Goal: Navigation & Orientation: Find specific page/section

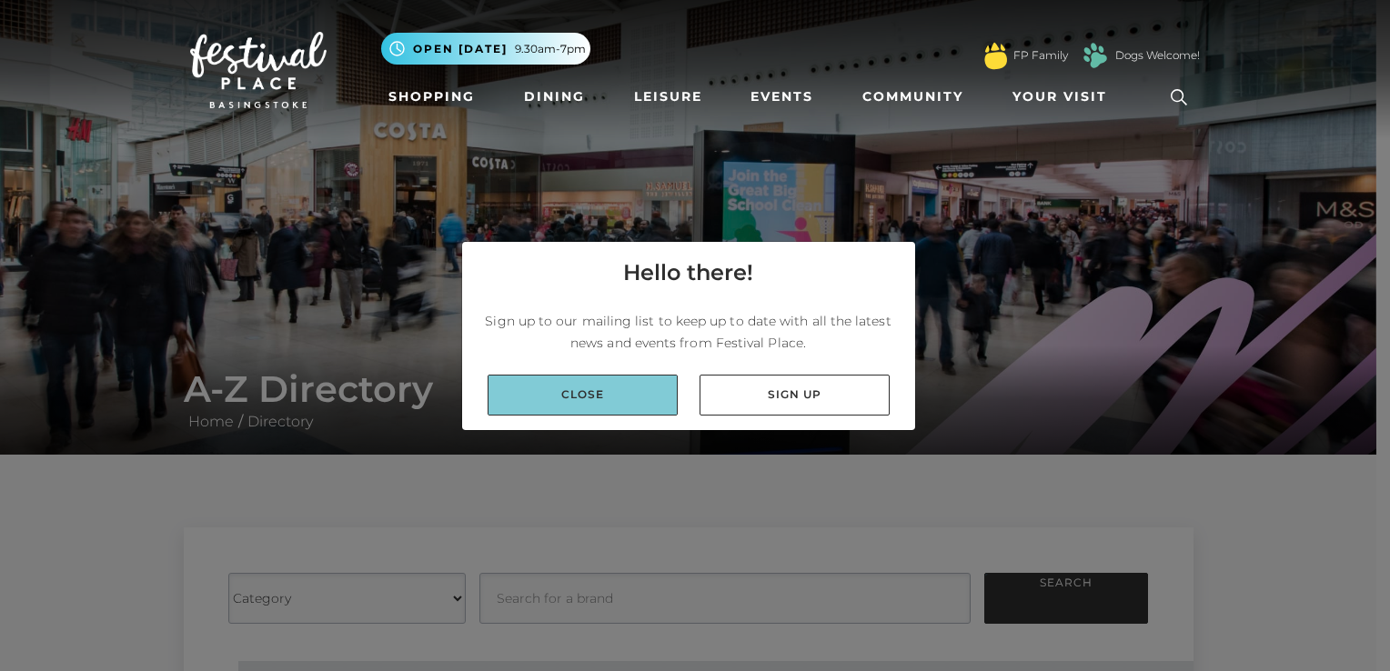
click at [630, 399] on link "Close" at bounding box center [583, 395] width 190 height 41
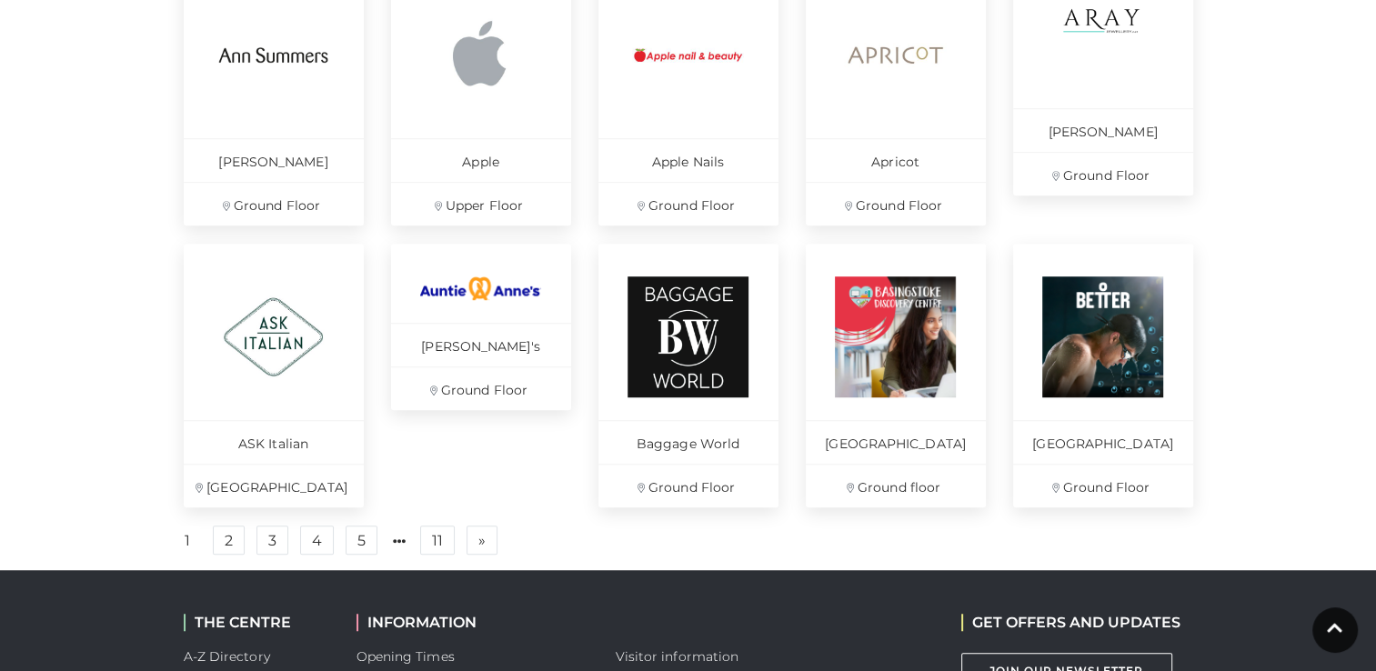
scroll to position [1188, 0]
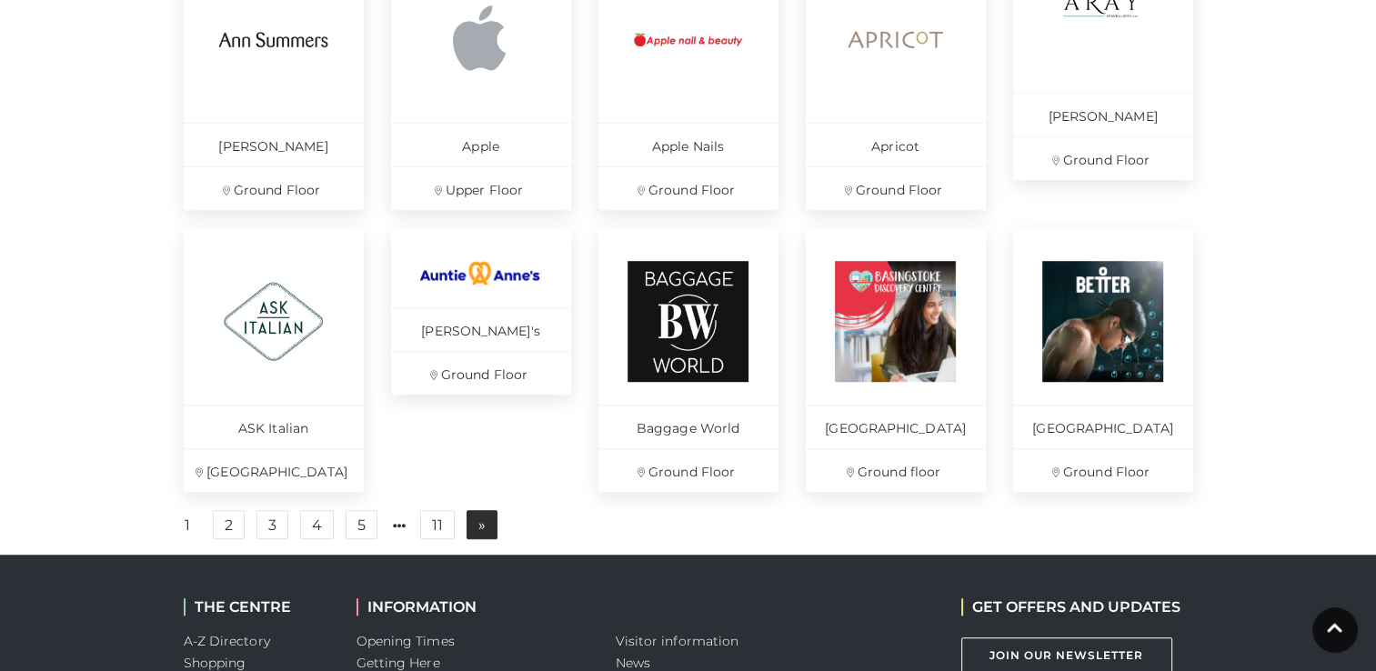
click at [478, 531] on span "»" at bounding box center [481, 524] width 7 height 13
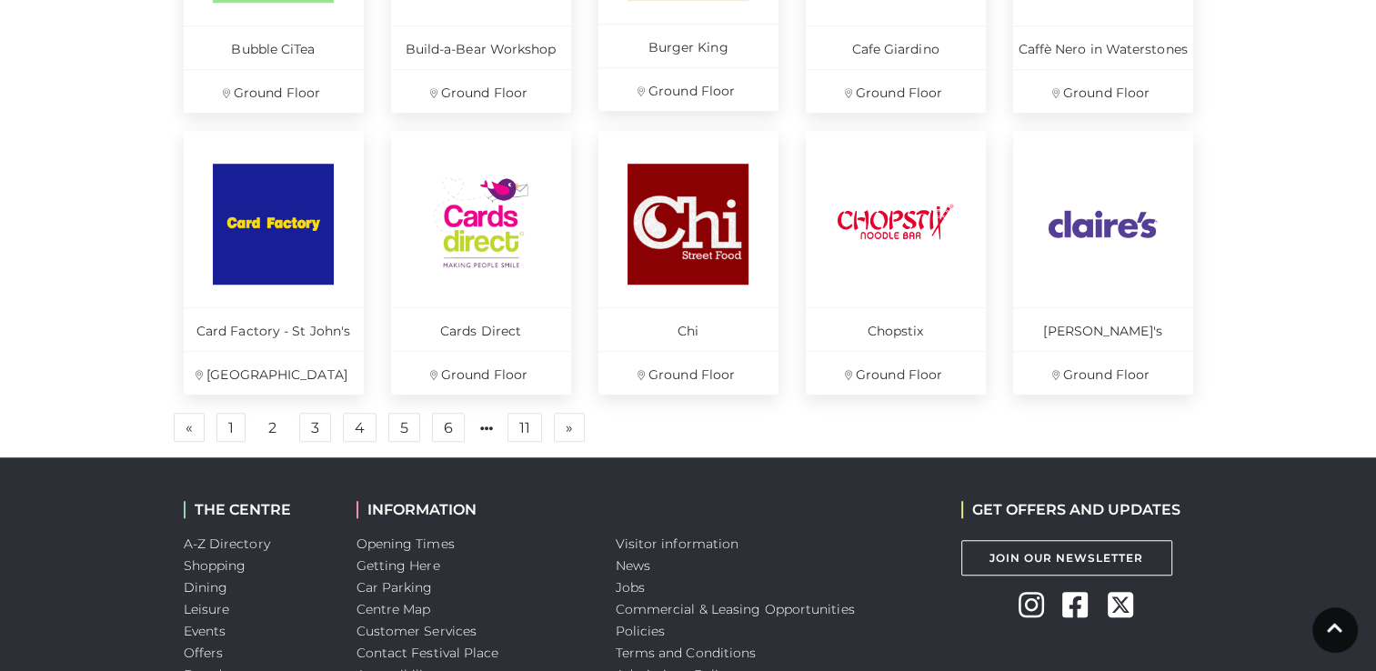
scroll to position [1333, 0]
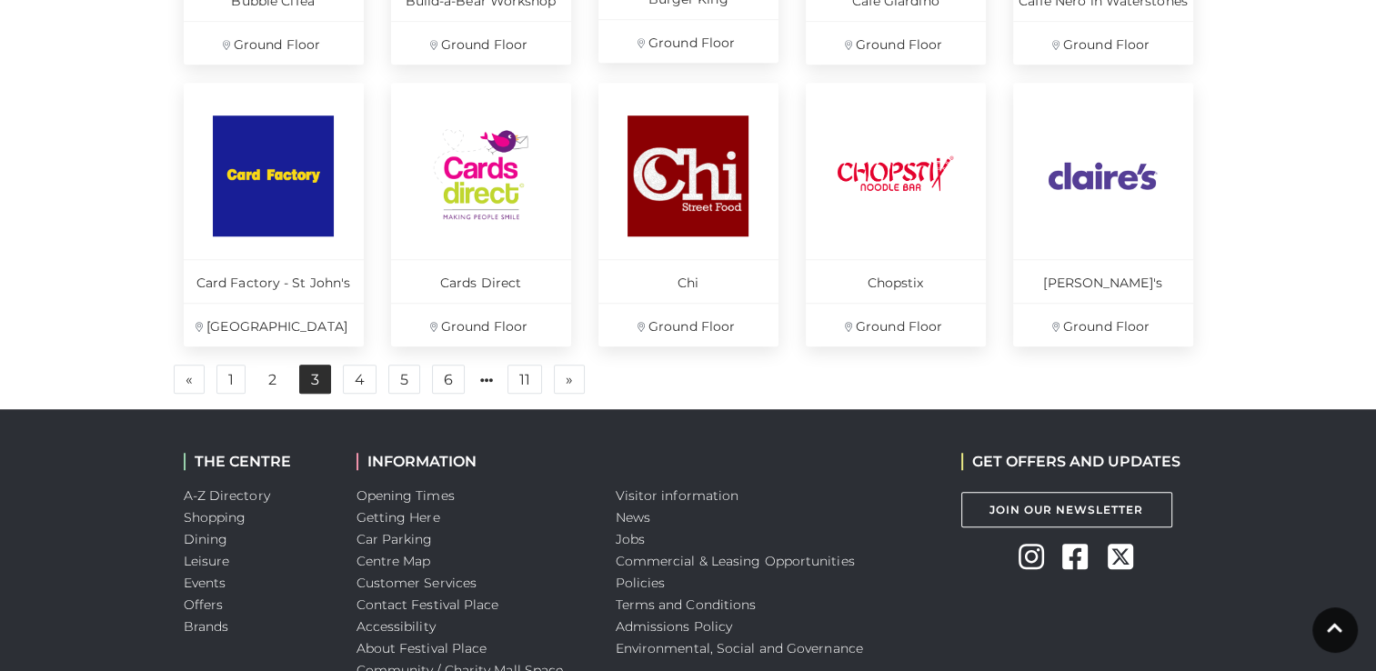
click at [314, 383] on link "3" at bounding box center [315, 379] width 32 height 29
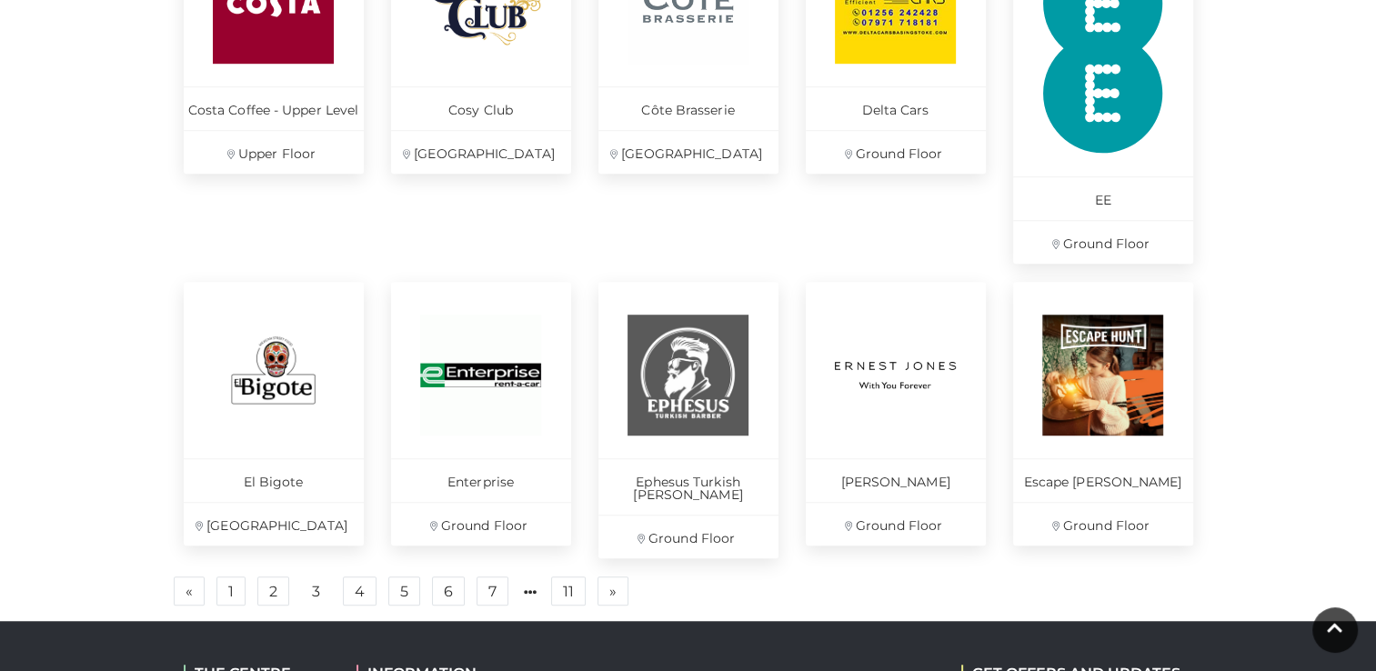
scroll to position [1261, 0]
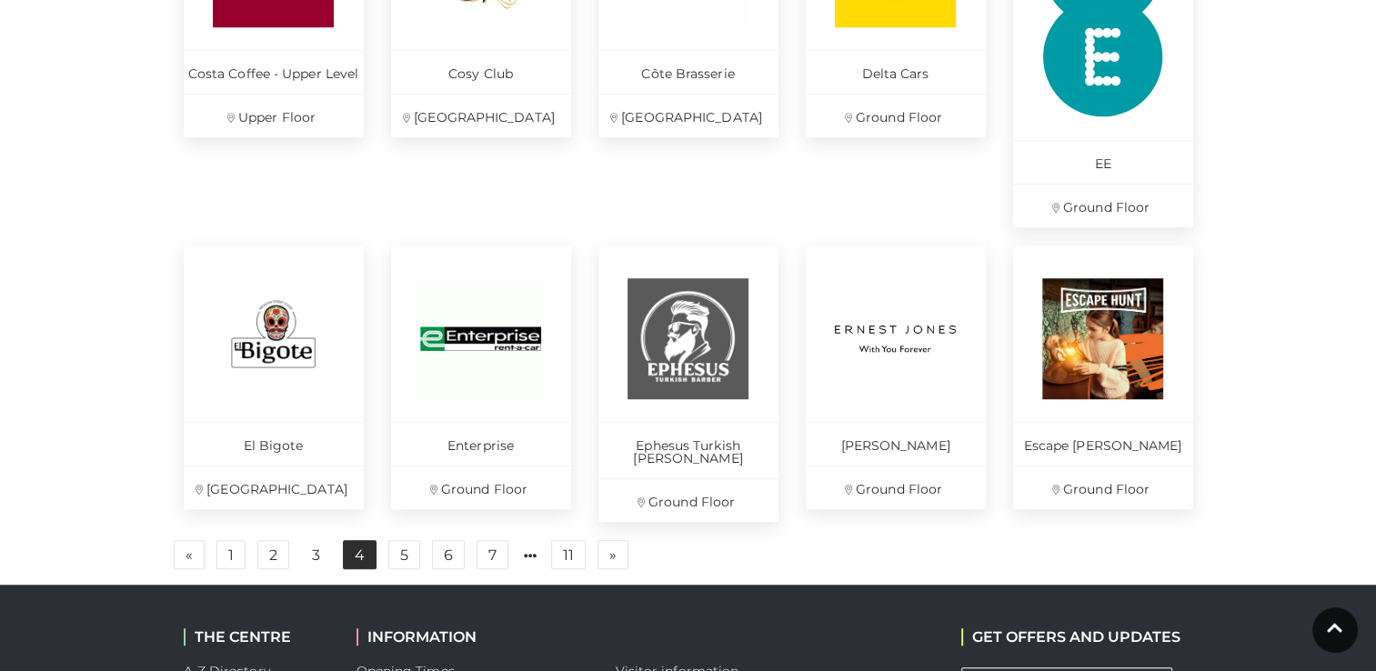
click at [364, 540] on link "4" at bounding box center [360, 554] width 34 height 29
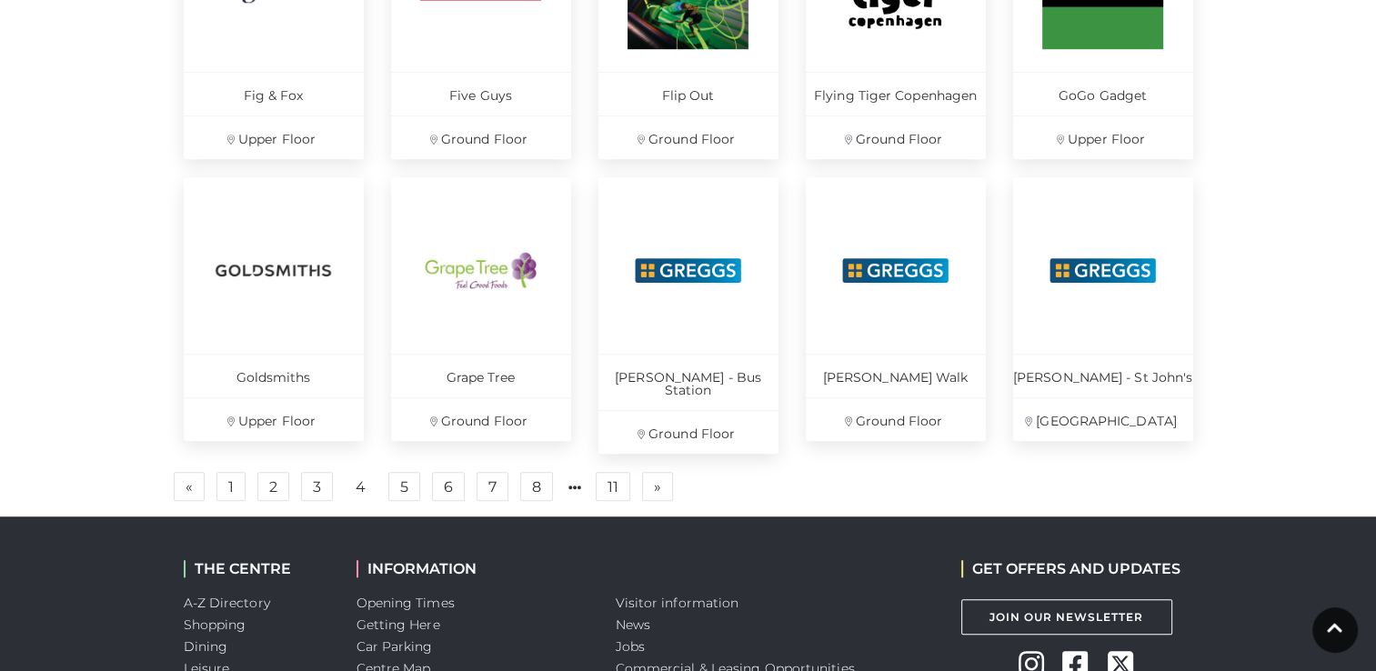
scroll to position [1261, 0]
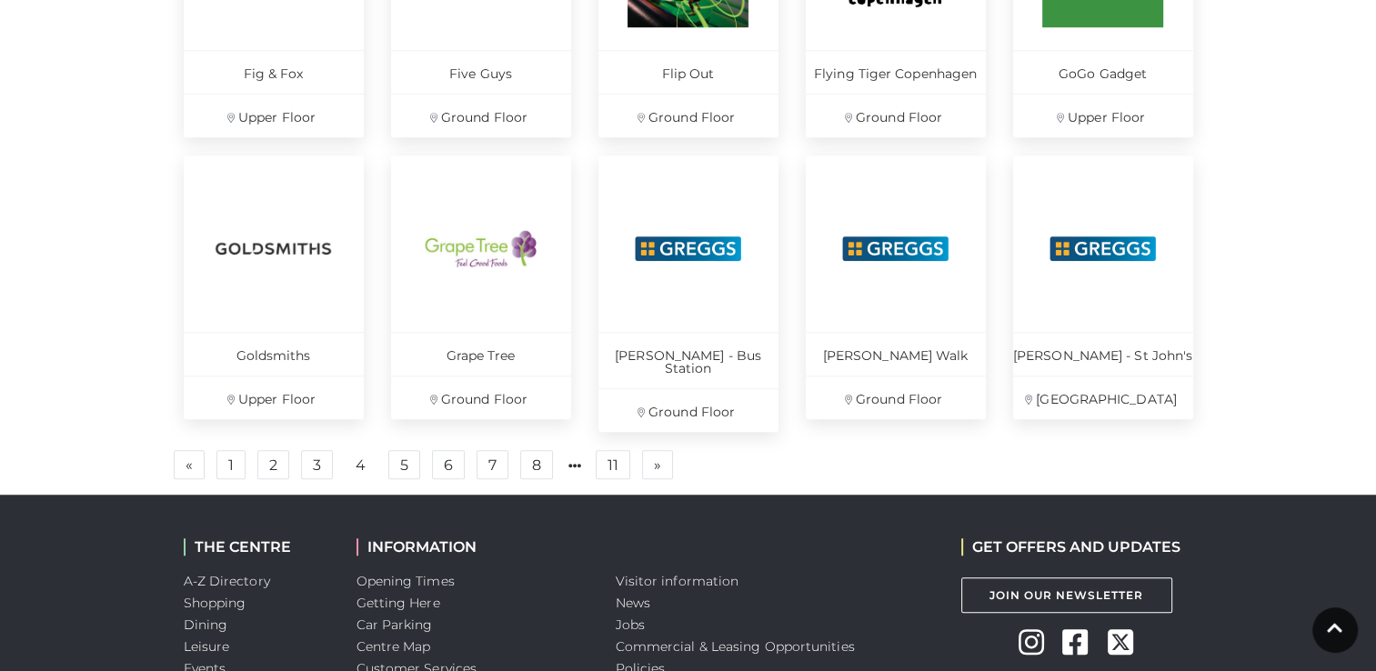
click at [364, 540] on h2 "INFORMATION" at bounding box center [473, 546] width 232 height 17
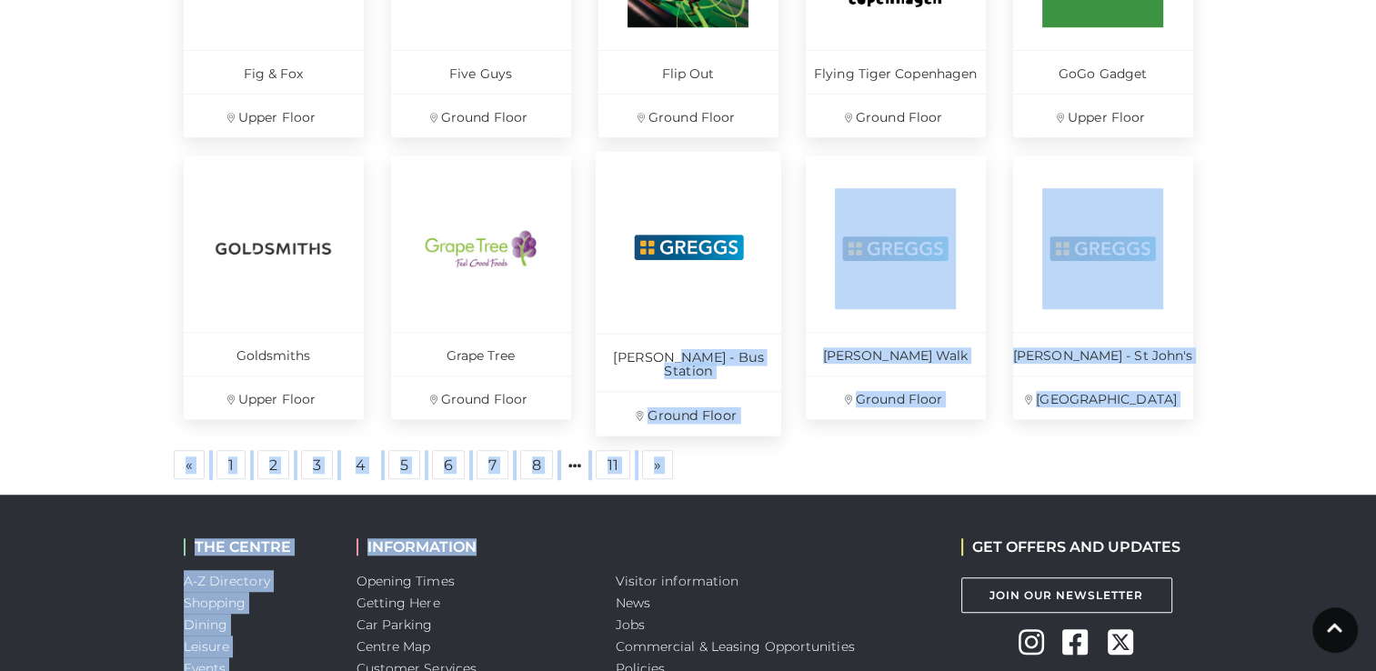
drag, startPoint x: 364, startPoint y: 540, endPoint x: 677, endPoint y: 330, distance: 376.9
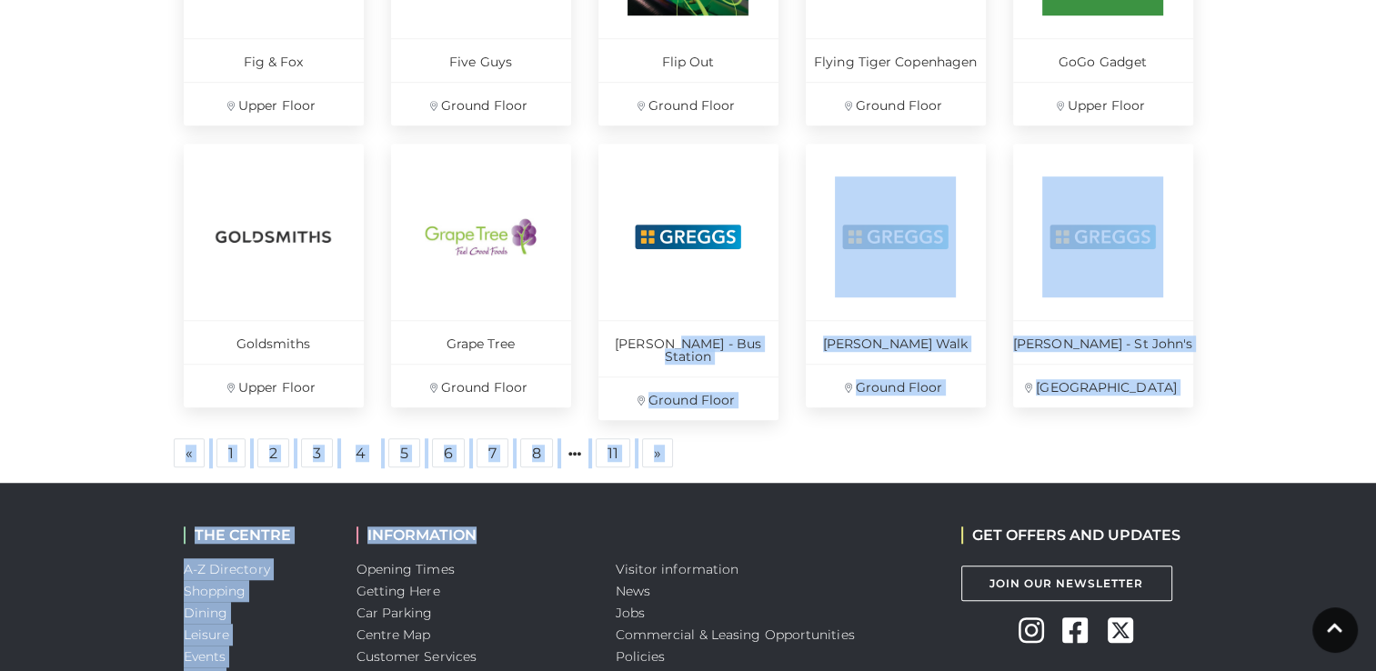
scroll to position [1321, 0]
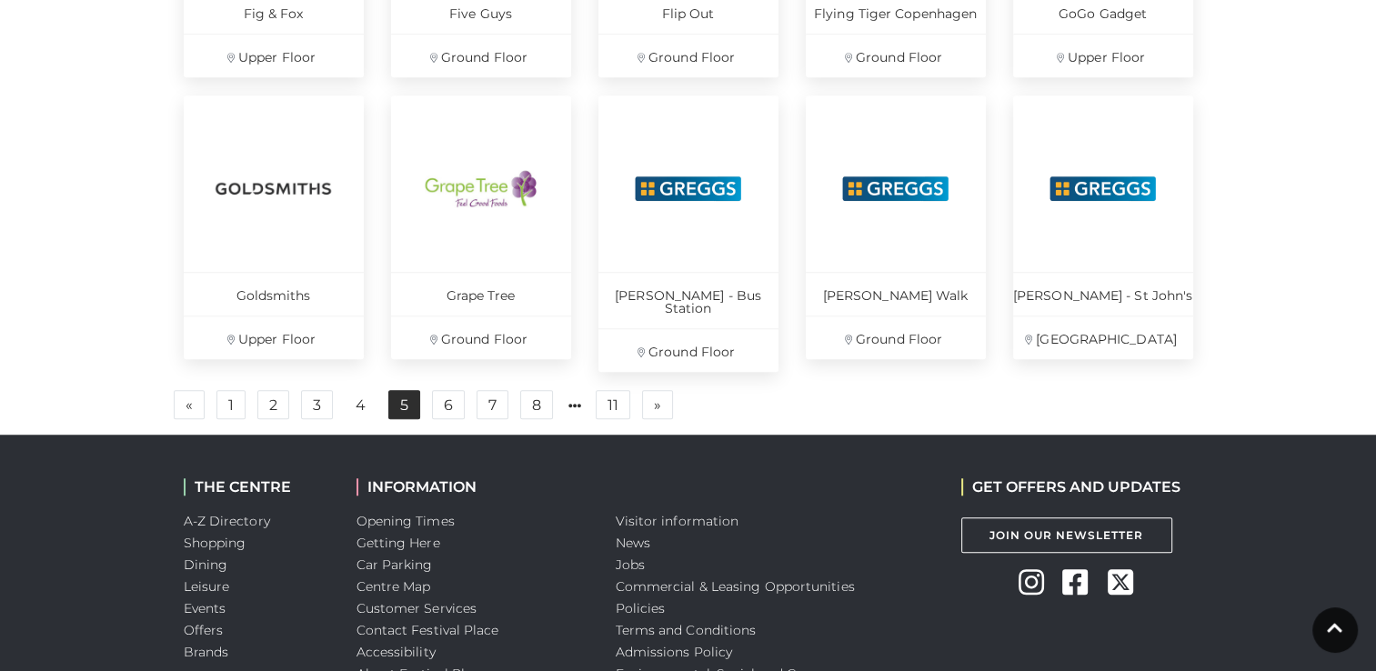
click at [404, 392] on link "5" at bounding box center [404, 404] width 32 height 29
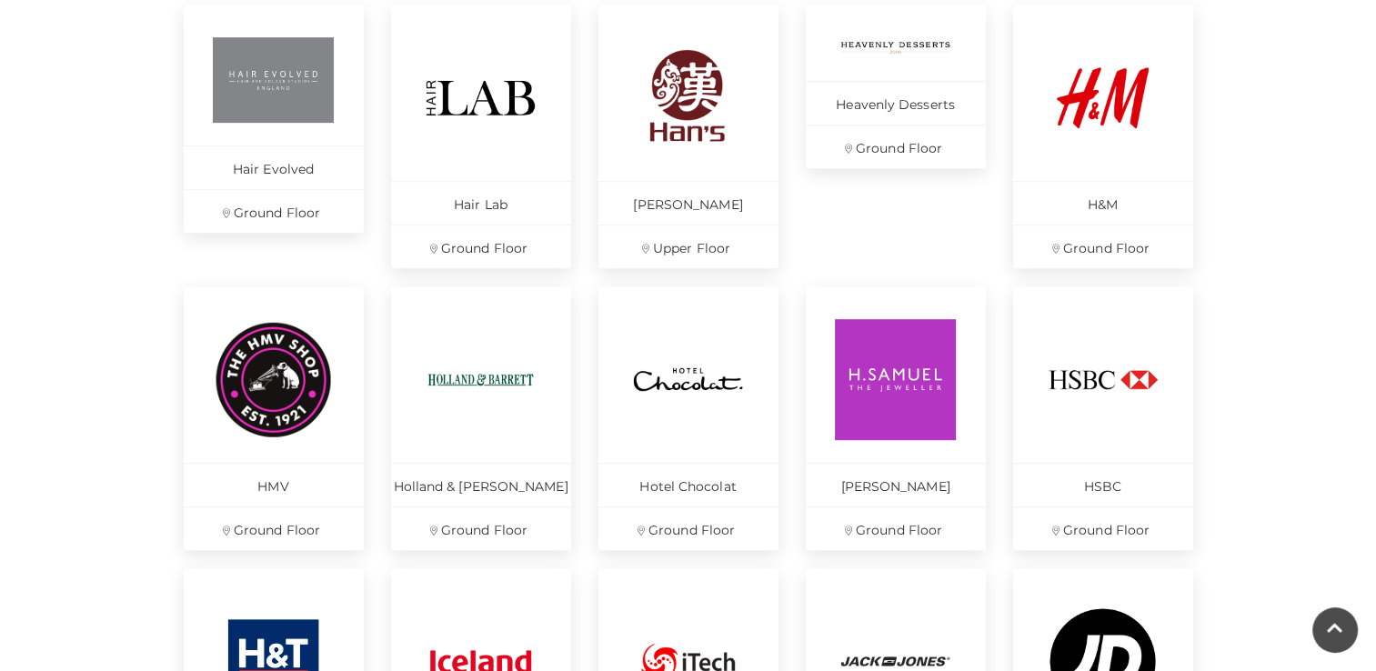
scroll to position [896, 0]
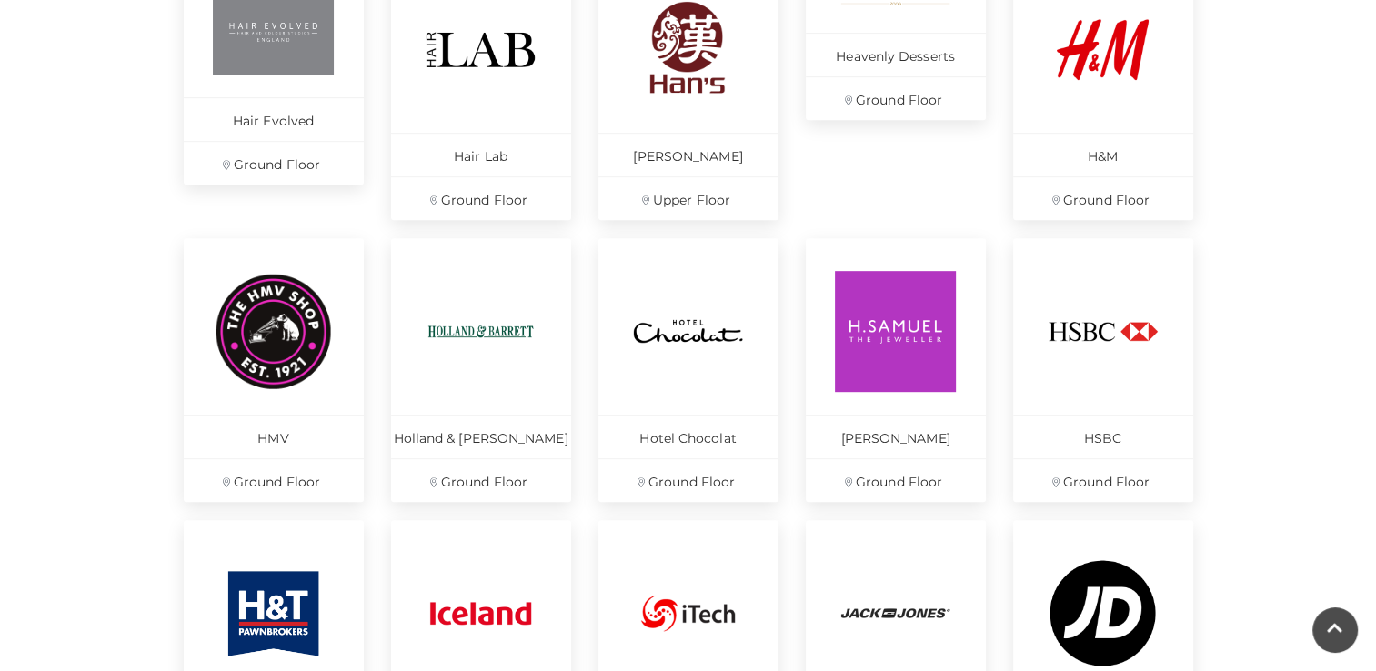
drag, startPoint x: 1382, startPoint y: 657, endPoint x: 1346, endPoint y: 75, distance: 583.2
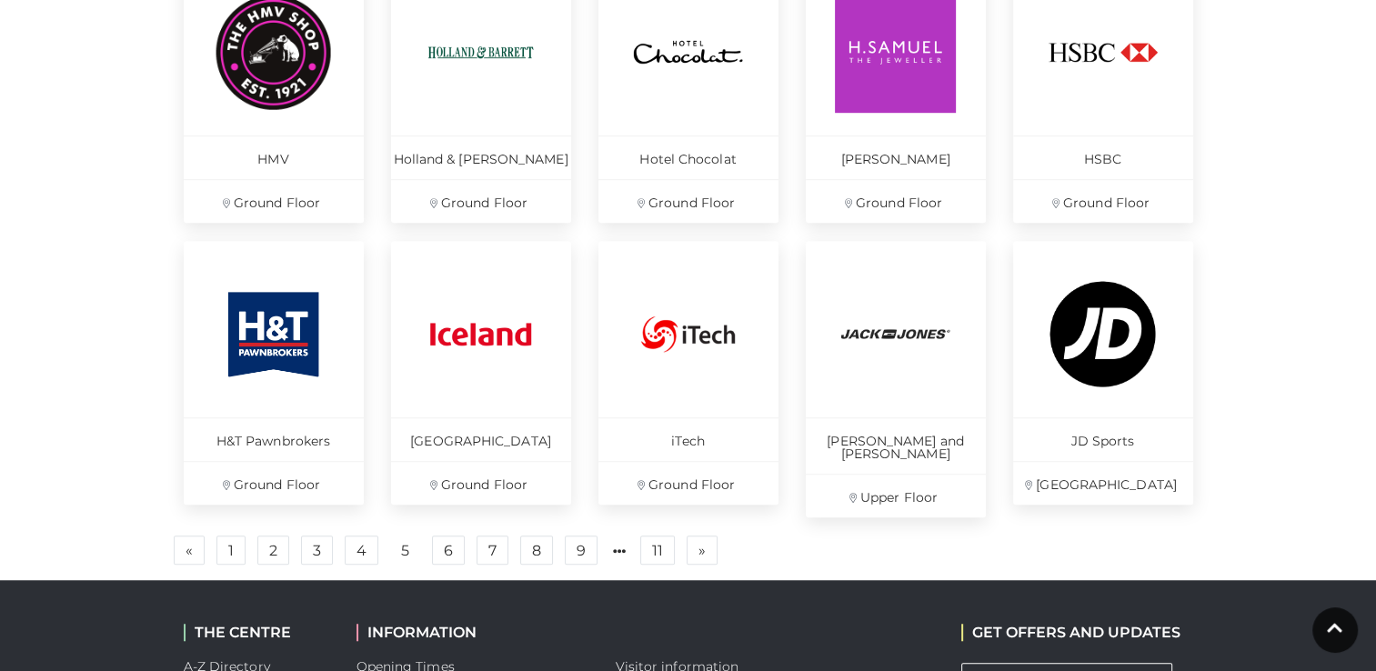
scroll to position [1260, 0]
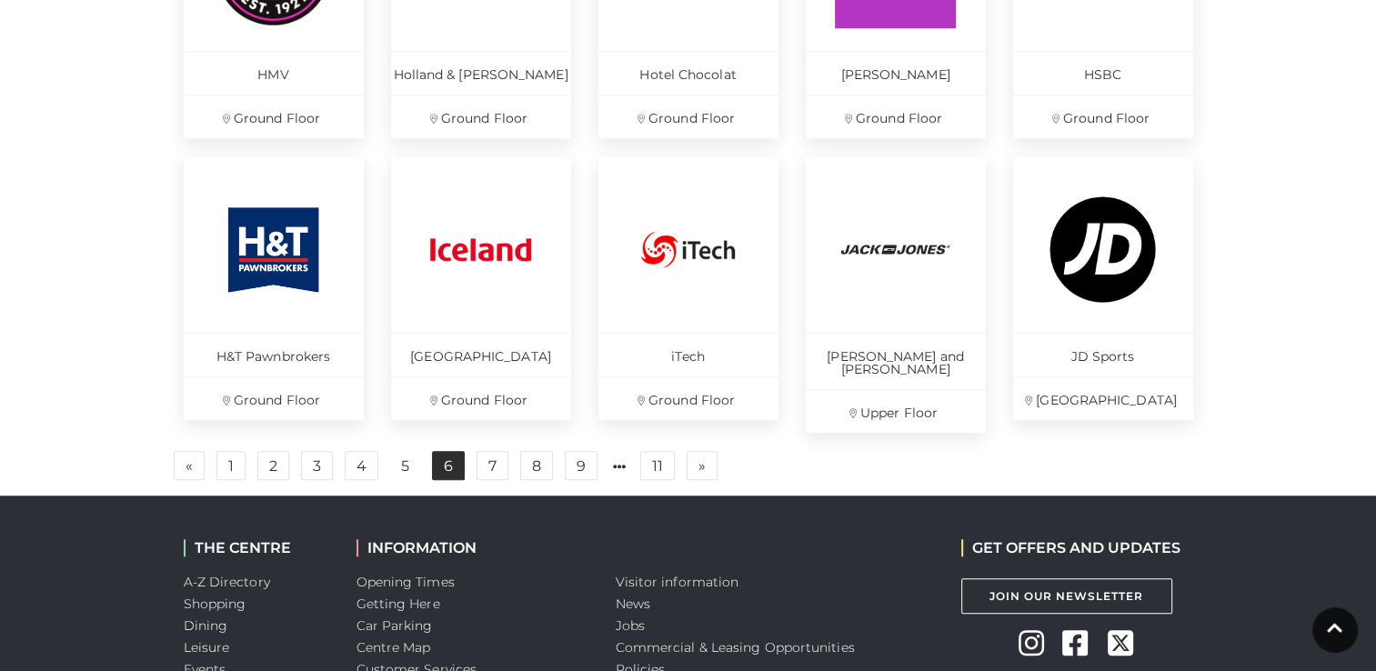
click at [448, 455] on link "6" at bounding box center [448, 465] width 33 height 29
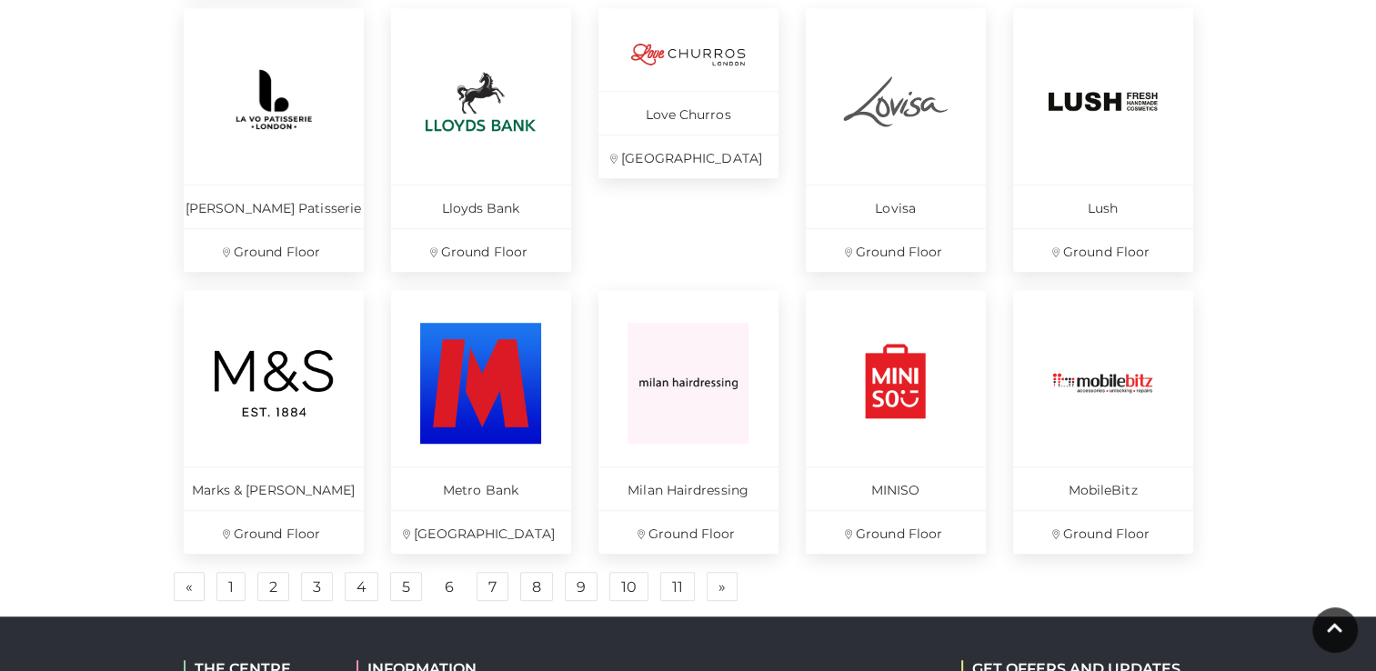
scroll to position [1200, 0]
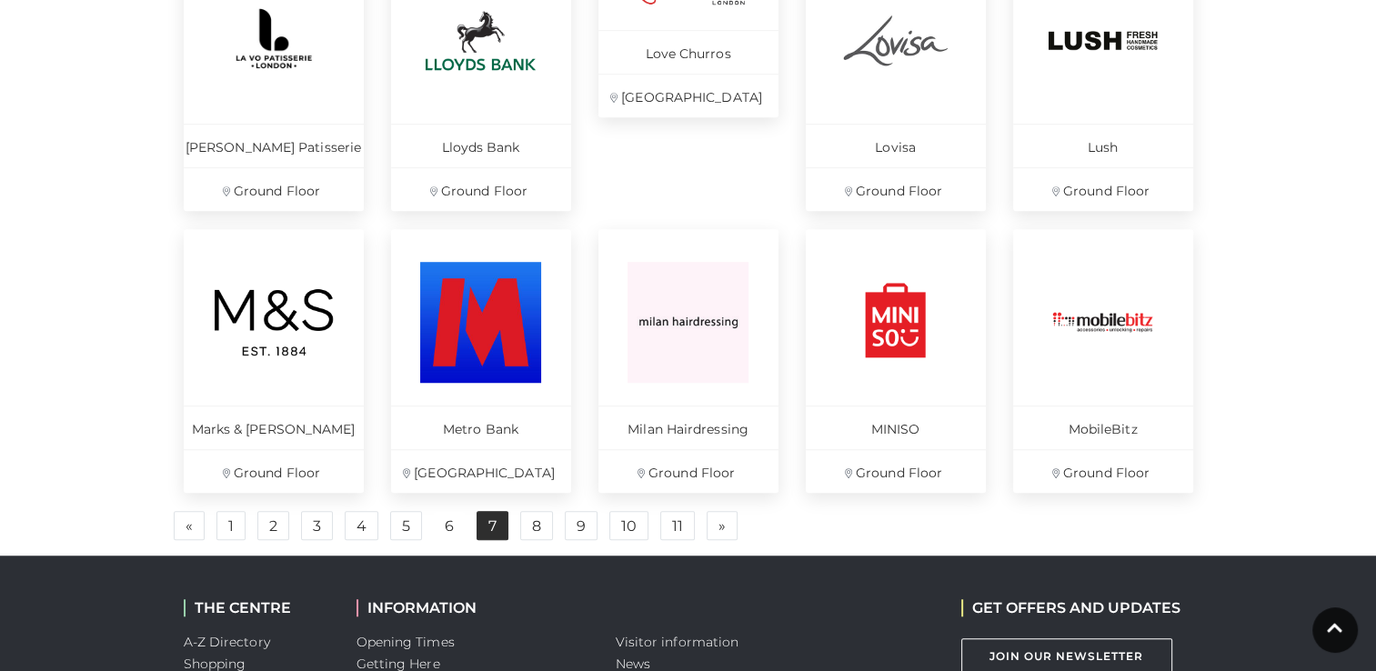
click at [499, 527] on link "7" at bounding box center [493, 525] width 32 height 29
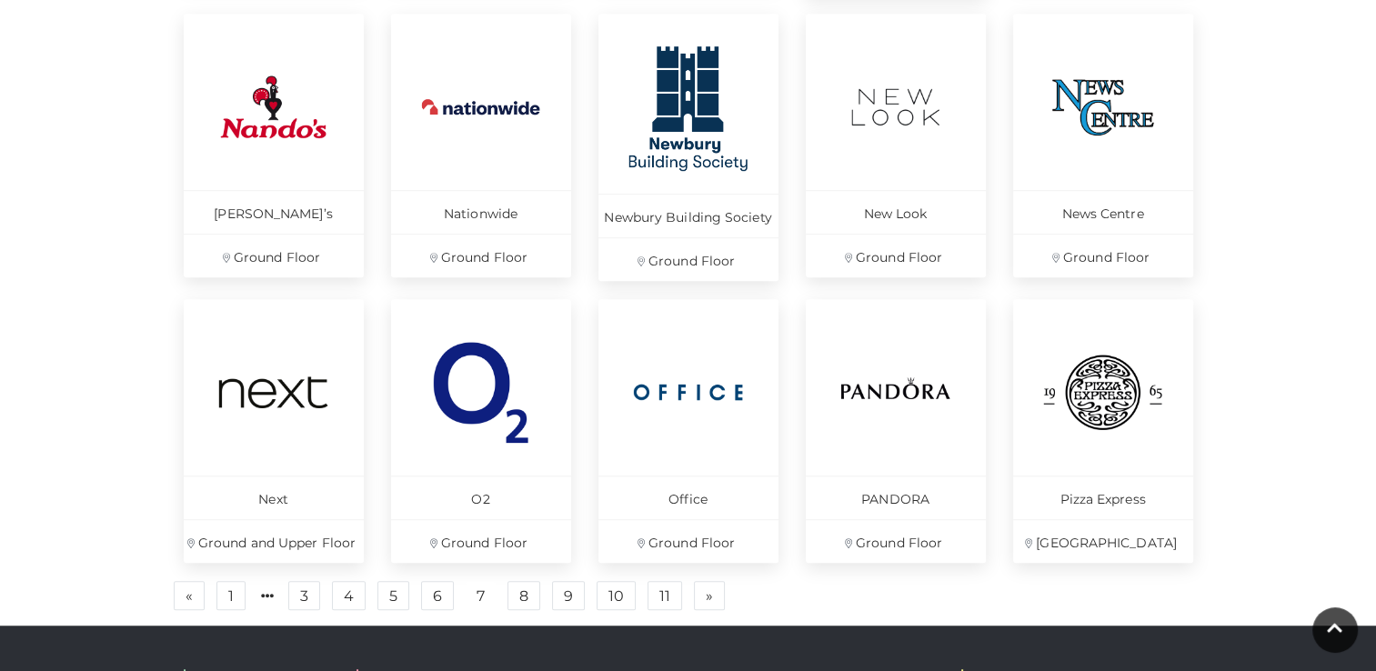
scroll to position [1152, 0]
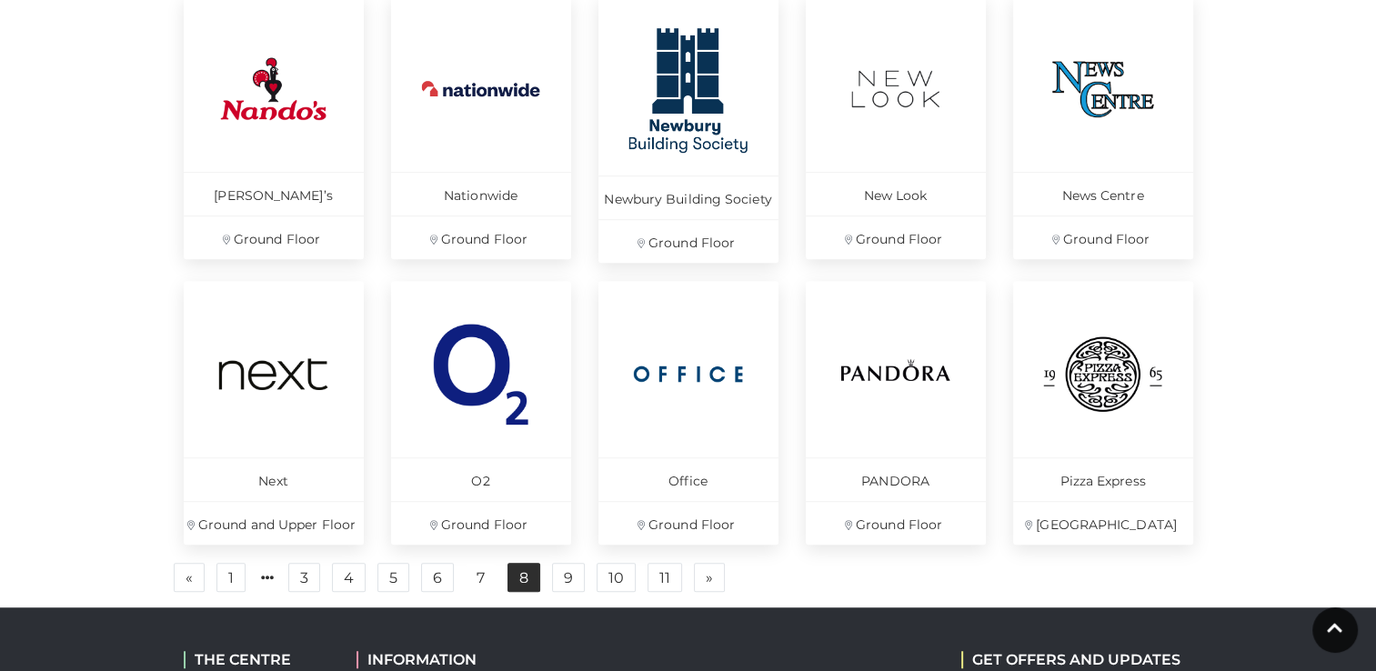
click at [528, 577] on link "8" at bounding box center [524, 577] width 33 height 29
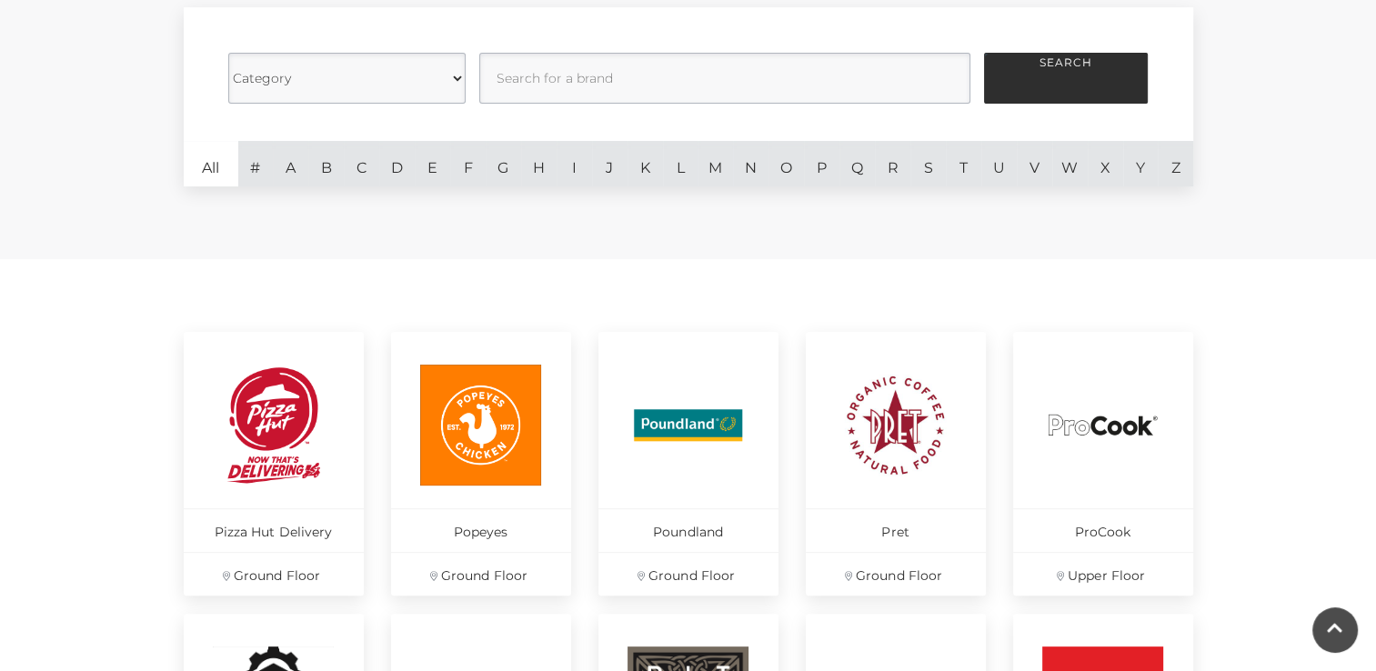
scroll to position [642, 0]
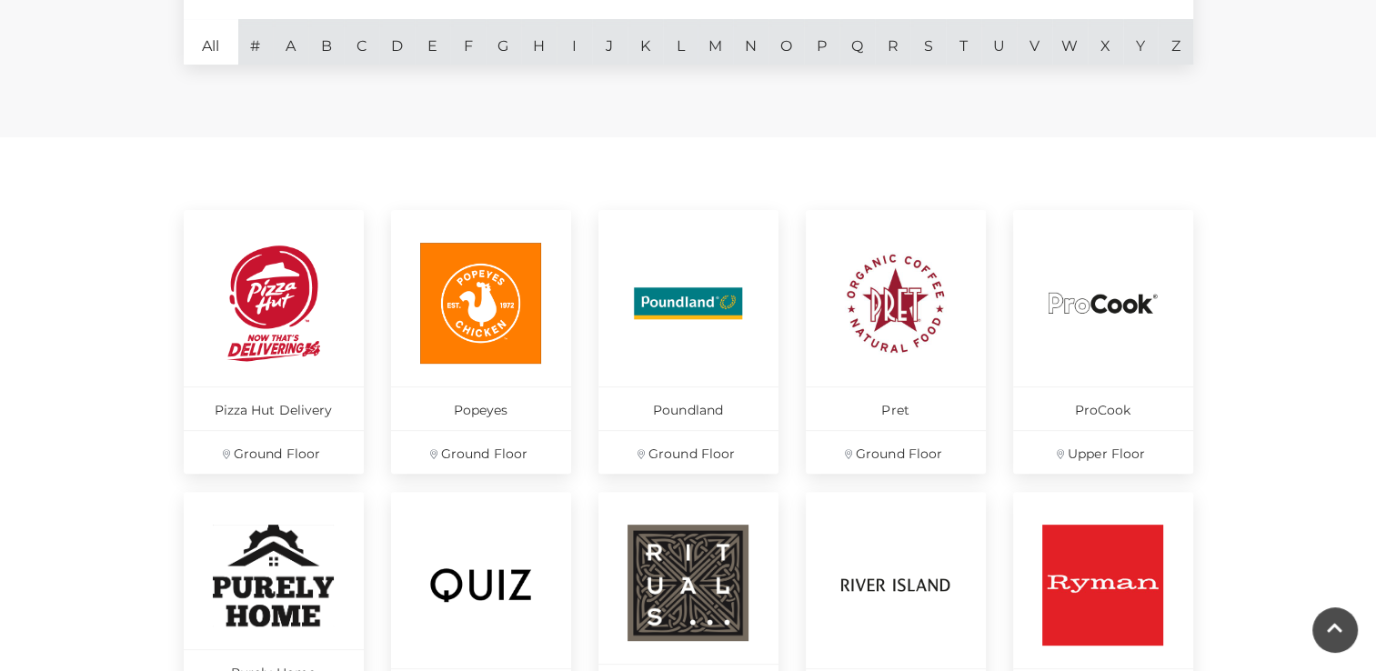
click at [1374, 661] on main "A-Z Directory Home / Directory Category Cafes Restaurants Fashion Services Tech…" at bounding box center [688, 229] width 1376 height 1743
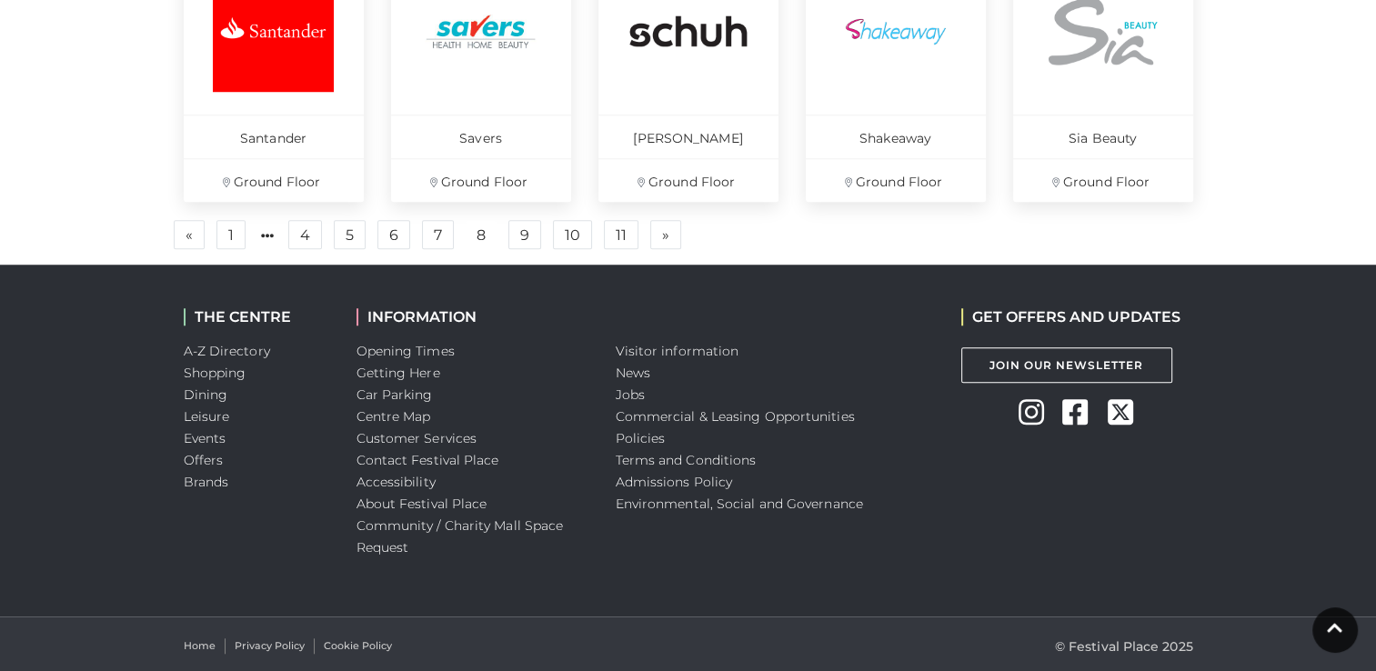
scroll to position [1481, 0]
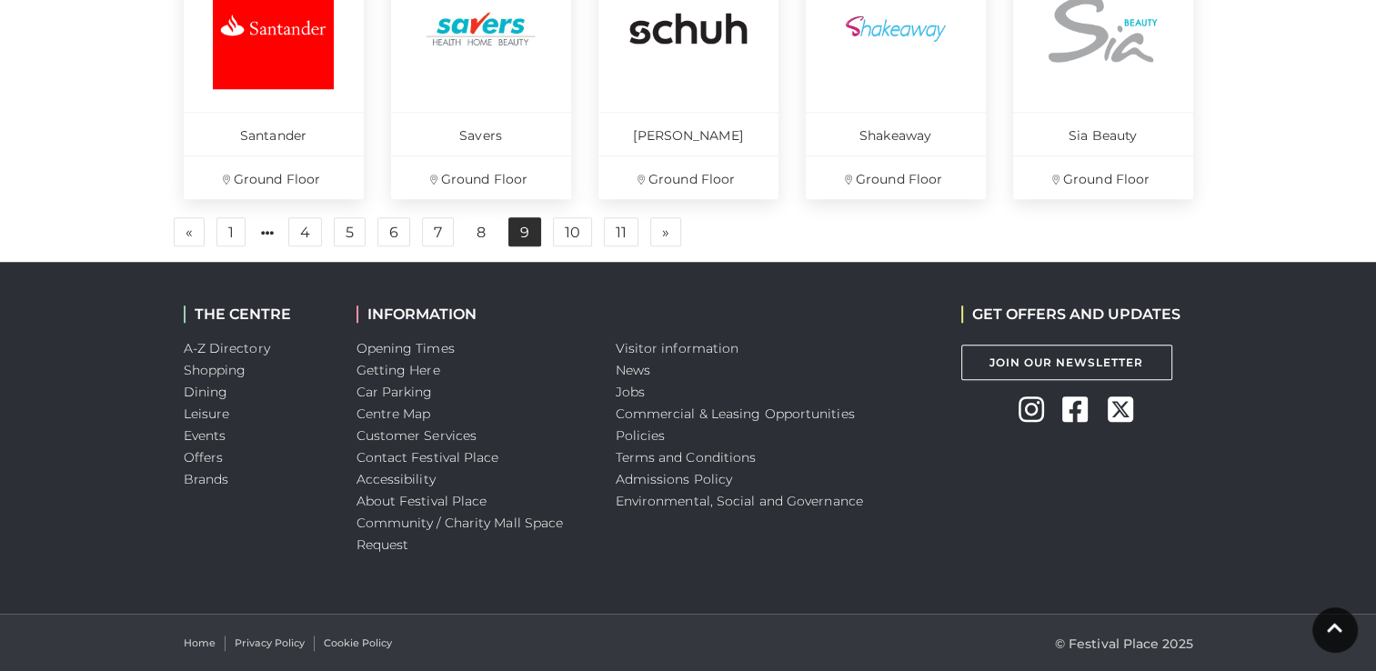
click at [518, 238] on link "9" at bounding box center [524, 231] width 33 height 29
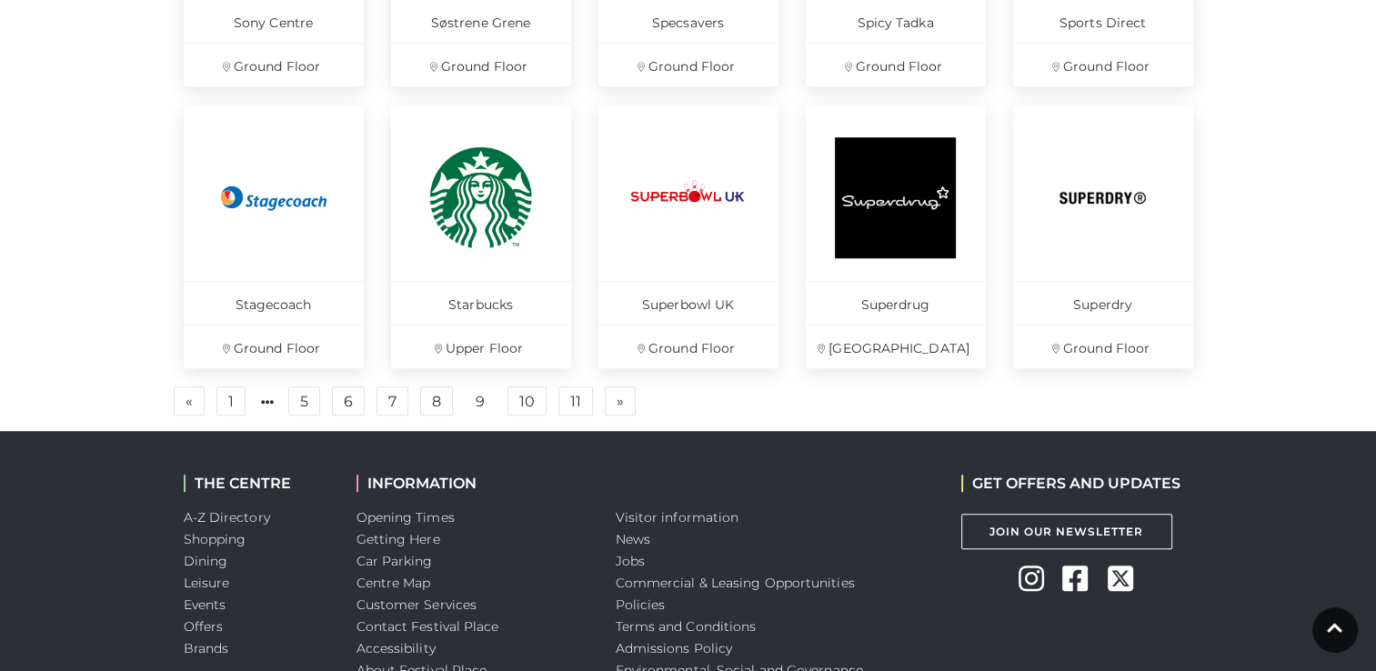
scroll to position [1348, 0]
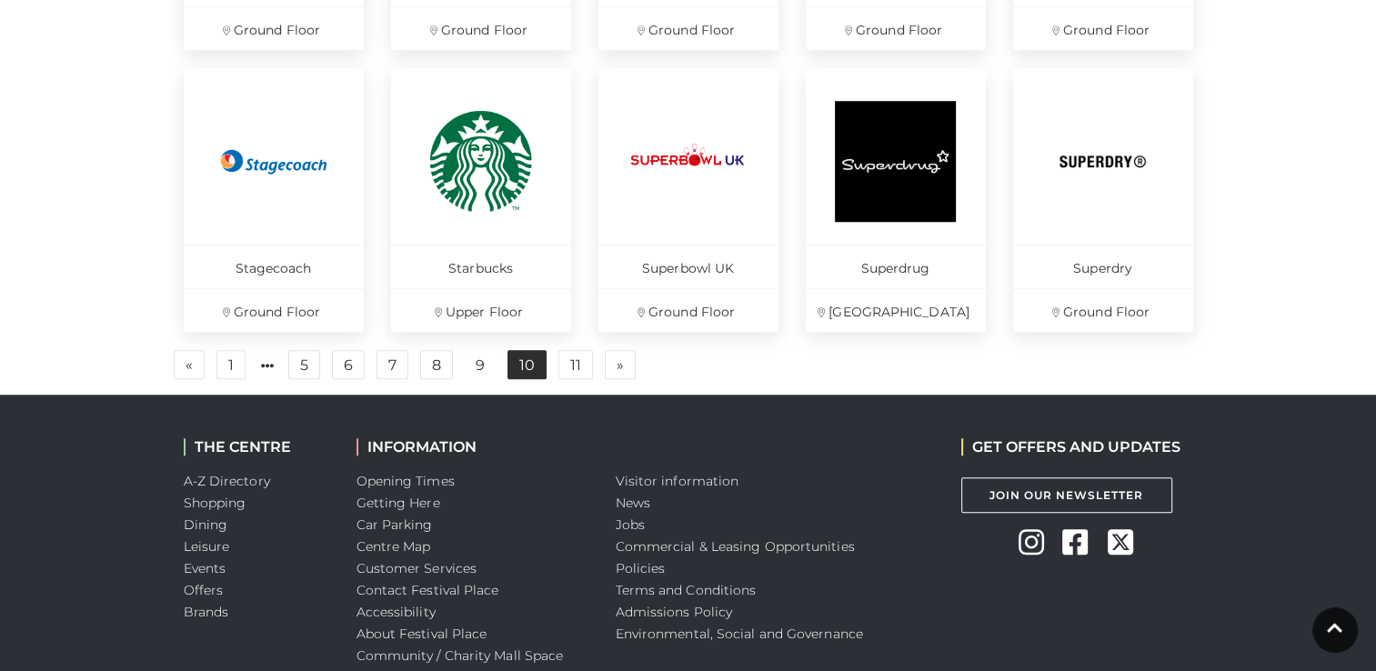
click at [524, 370] on link "10" at bounding box center [527, 364] width 39 height 29
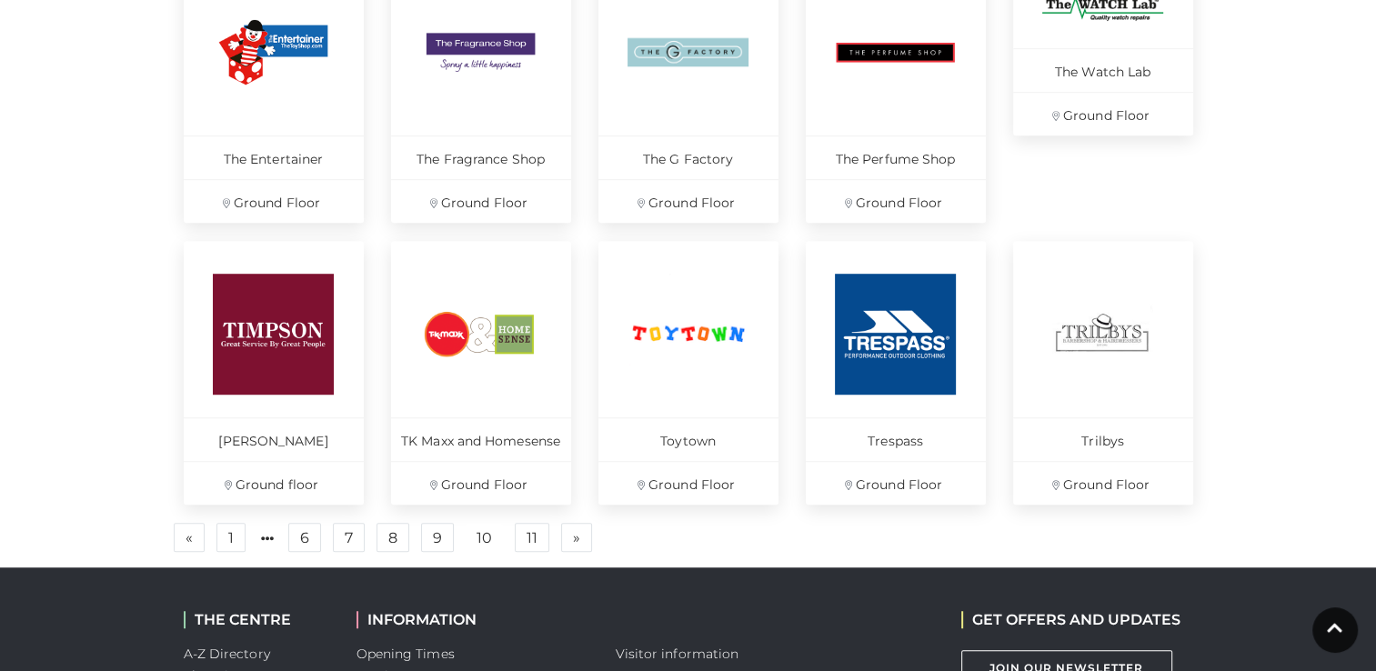
scroll to position [1190, 0]
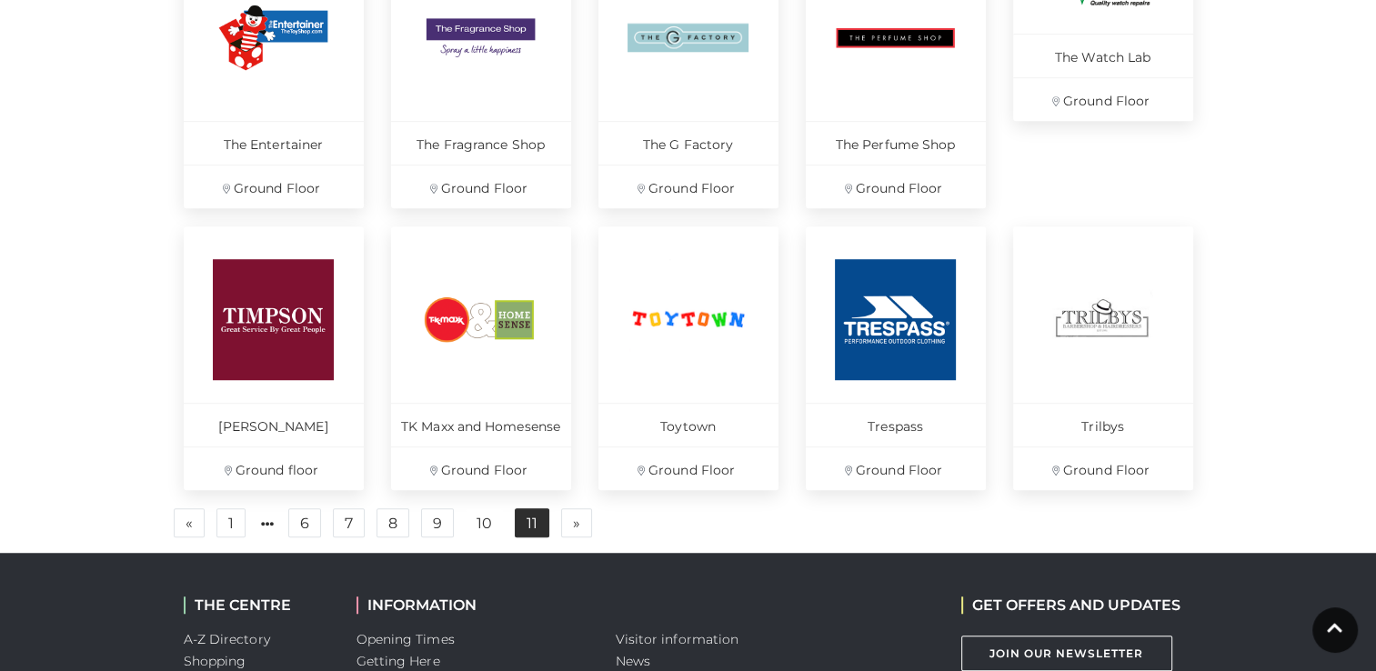
click at [528, 518] on link "11" at bounding box center [532, 522] width 35 height 29
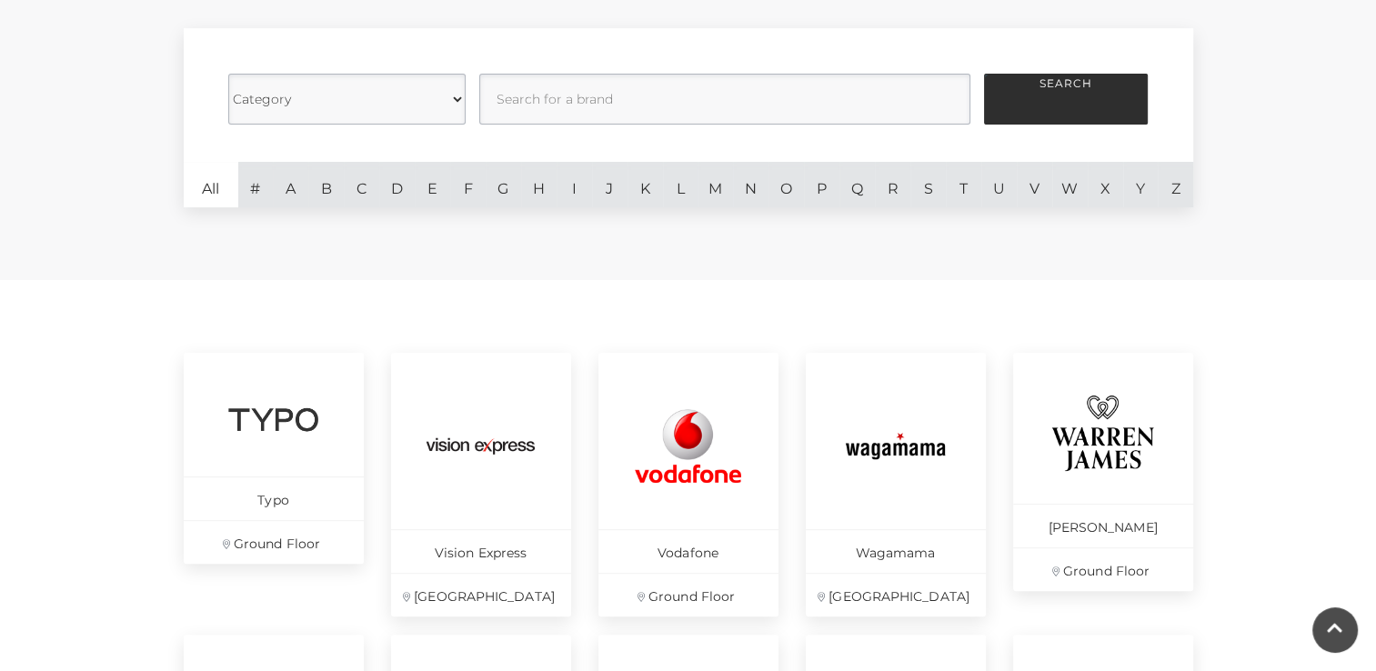
scroll to position [463, 0]
